Goal: Use online tool/utility: Use online tool/utility

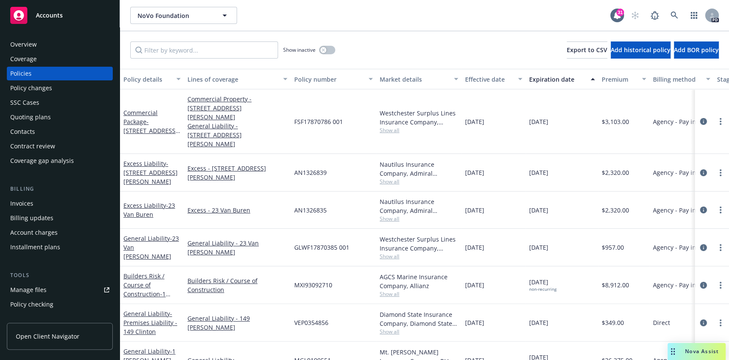
click at [697, 347] on span "Nova Assist" at bounding box center [702, 350] width 34 height 7
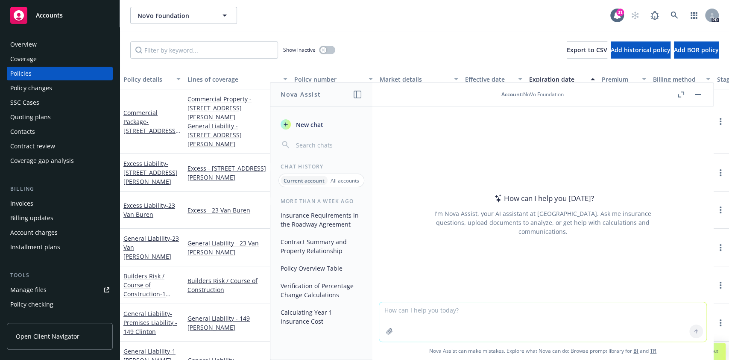
click at [447, 315] on textarea at bounding box center [542, 321] width 327 height 39
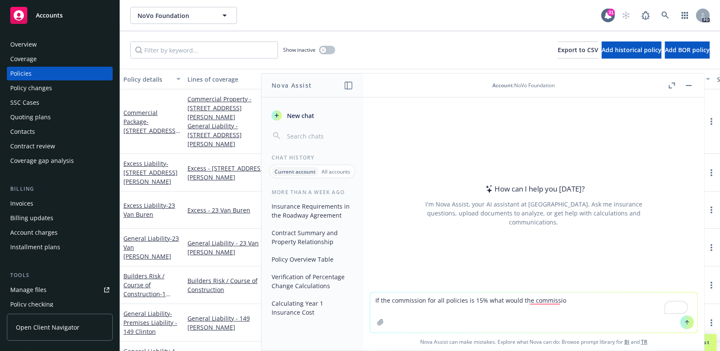
drag, startPoint x: 536, startPoint y: 305, endPoint x: 47, endPoint y: 316, distance: 489.2
click at [47, 316] on body "Accounts Overview Coverage Policies Policy changes SSC Cases Quoting plans Cont…" at bounding box center [360, 175] width 720 height 351
click at [47, 316] on div "Open Client Navigator" at bounding box center [60, 329] width 106 height 44
drag, startPoint x: 578, startPoint y: 299, endPoint x: 202, endPoint y: 320, distance: 376.5
click at [202, 320] on body "Accounts Overview Coverage Policies Policy changes SSC Cases Quoting plans Cont…" at bounding box center [360, 175] width 720 height 351
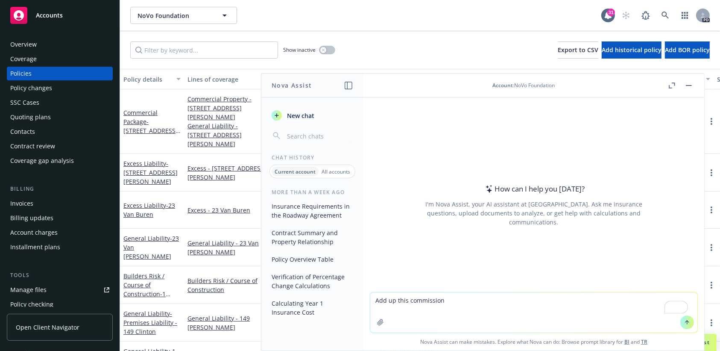
paste textarea "Property $75,061.00 [DEMOGRAPHIC_DATA] Mutual $69,467.00 15% General Liability …"
type textarea "Add up this commission Property $75,061.00 [DEMOGRAPHIC_DATA] Mutual $69,467.00…"
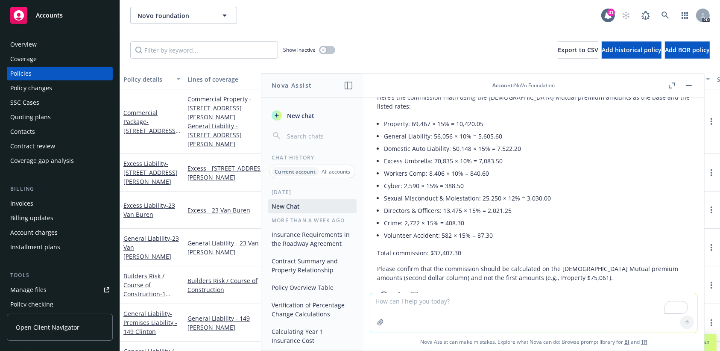
scroll to position [114, 0]
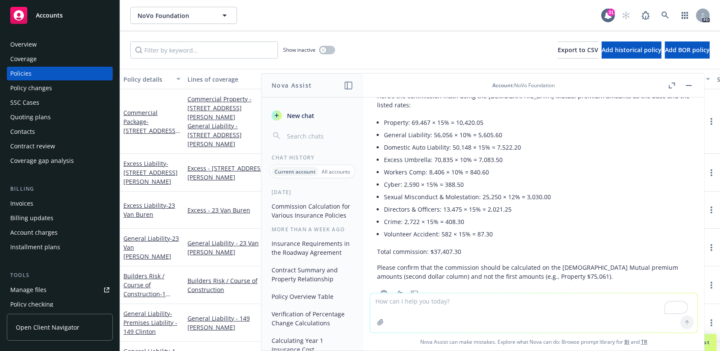
click at [417, 306] on textarea "To enrich screen reader interactions, please activate Accessibility in Grammarl…" at bounding box center [533, 312] width 327 height 39
click at [417, 306] on textarea "A" at bounding box center [533, 312] width 327 height 39
paste textarea "Policy Renewing Premium Commission Property $69,467.00 15% General Liability $5…"
type textarea "Add up the commission Policy Renewing Premium Commission Property $69,467.00 15…"
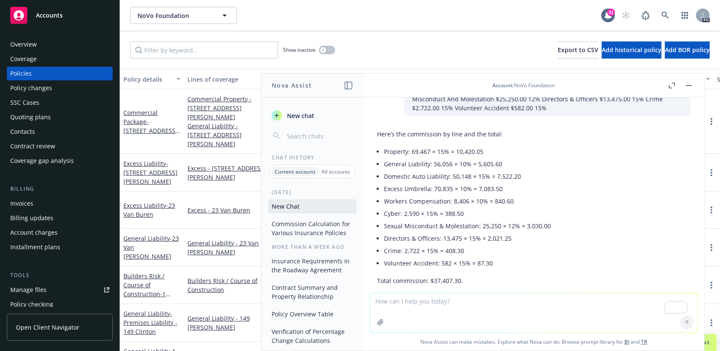
scroll to position [364, 0]
